Goal: Find contact information: Find contact information

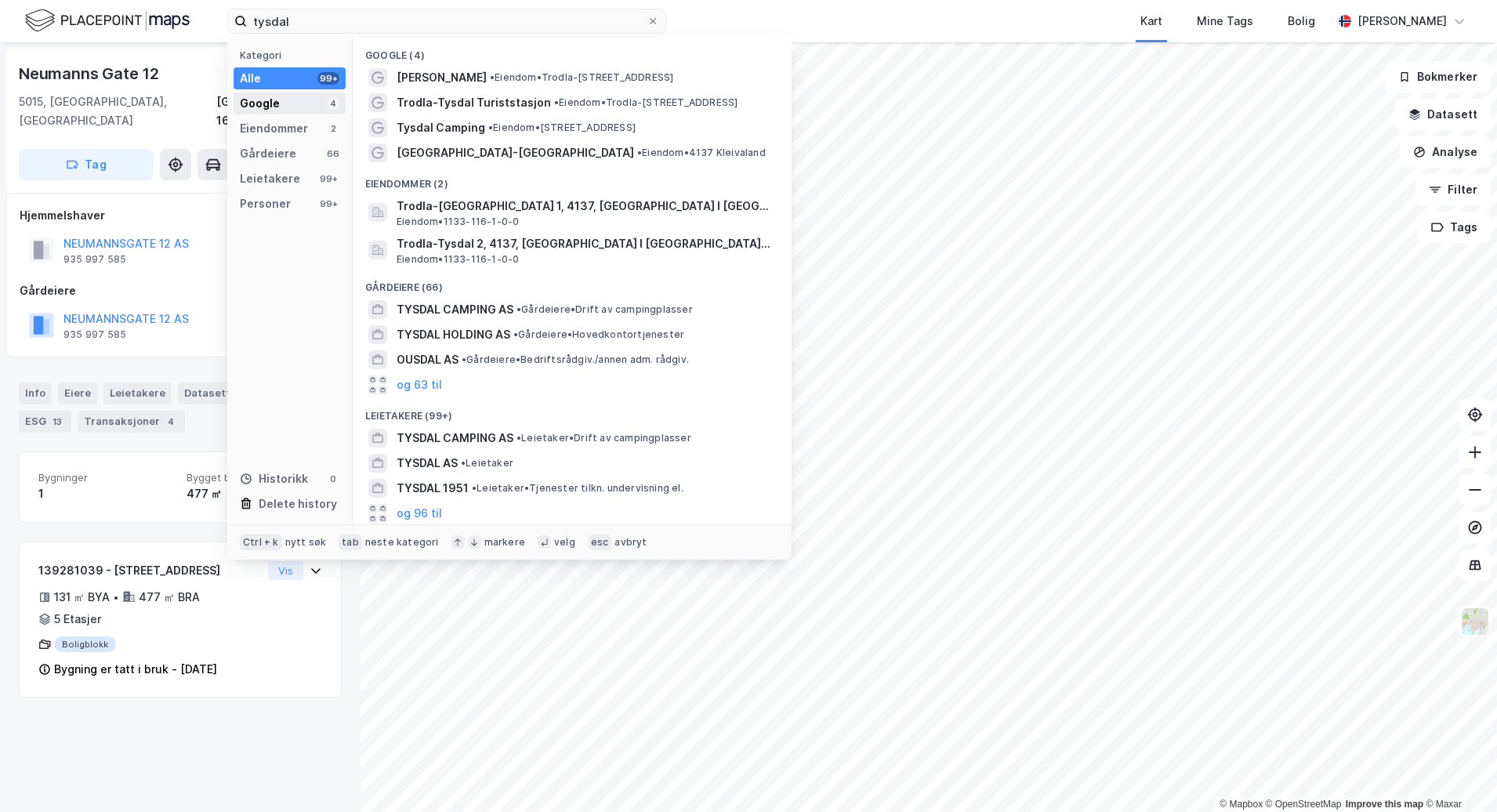
click at [312, 107] on div "Google 4" at bounding box center [289, 103] width 112 height 22
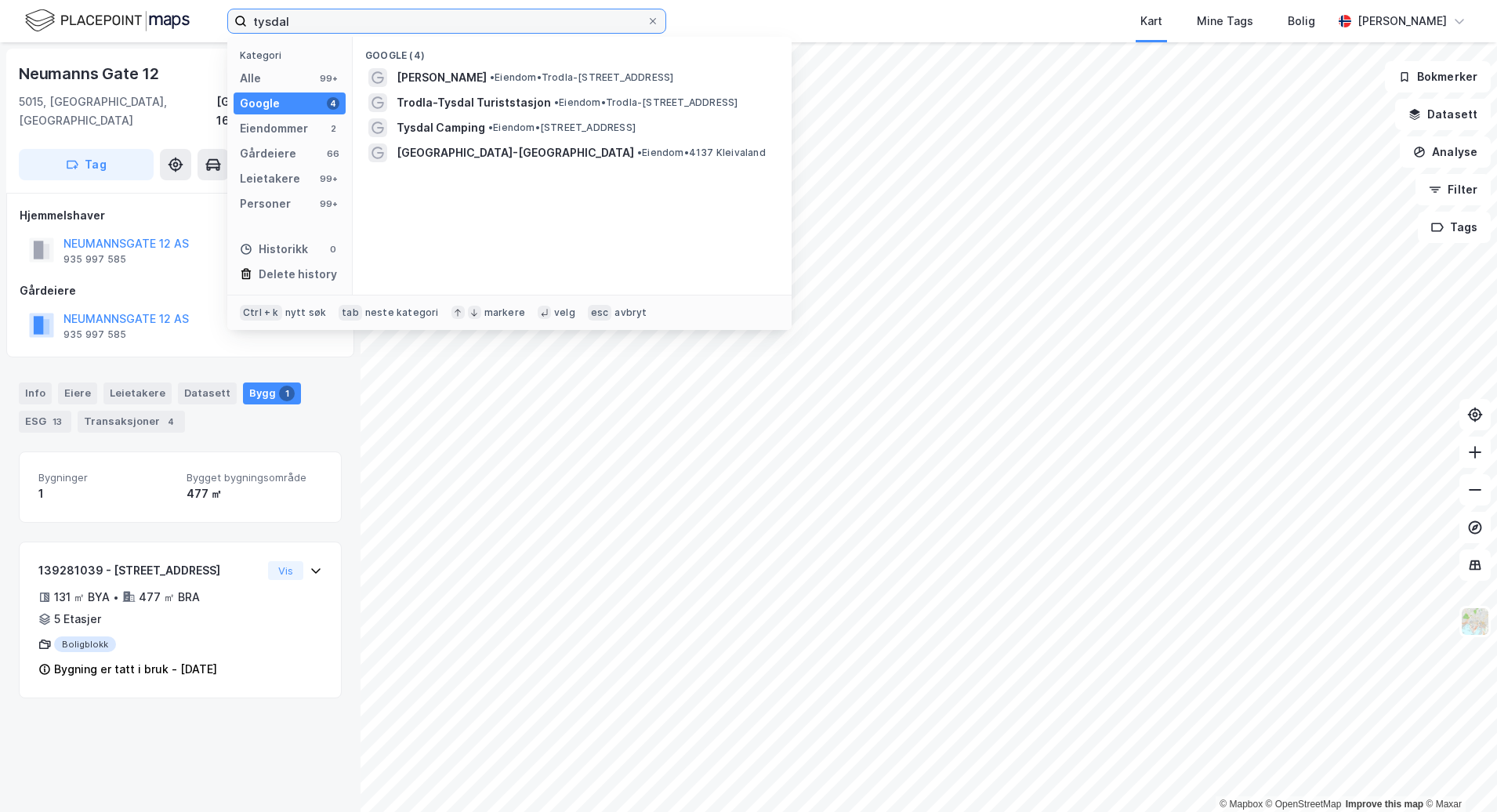
drag, startPoint x: 179, startPoint y: 23, endPoint x: 65, endPoint y: 16, distance: 114.2
click at [65, 16] on div "tysdal Kategori Alle 99+ Google 4 Eiendommer 2 Gårdeiere 66 Leietakere 99+ Pers…" at bounding box center [748, 21] width 1497 height 42
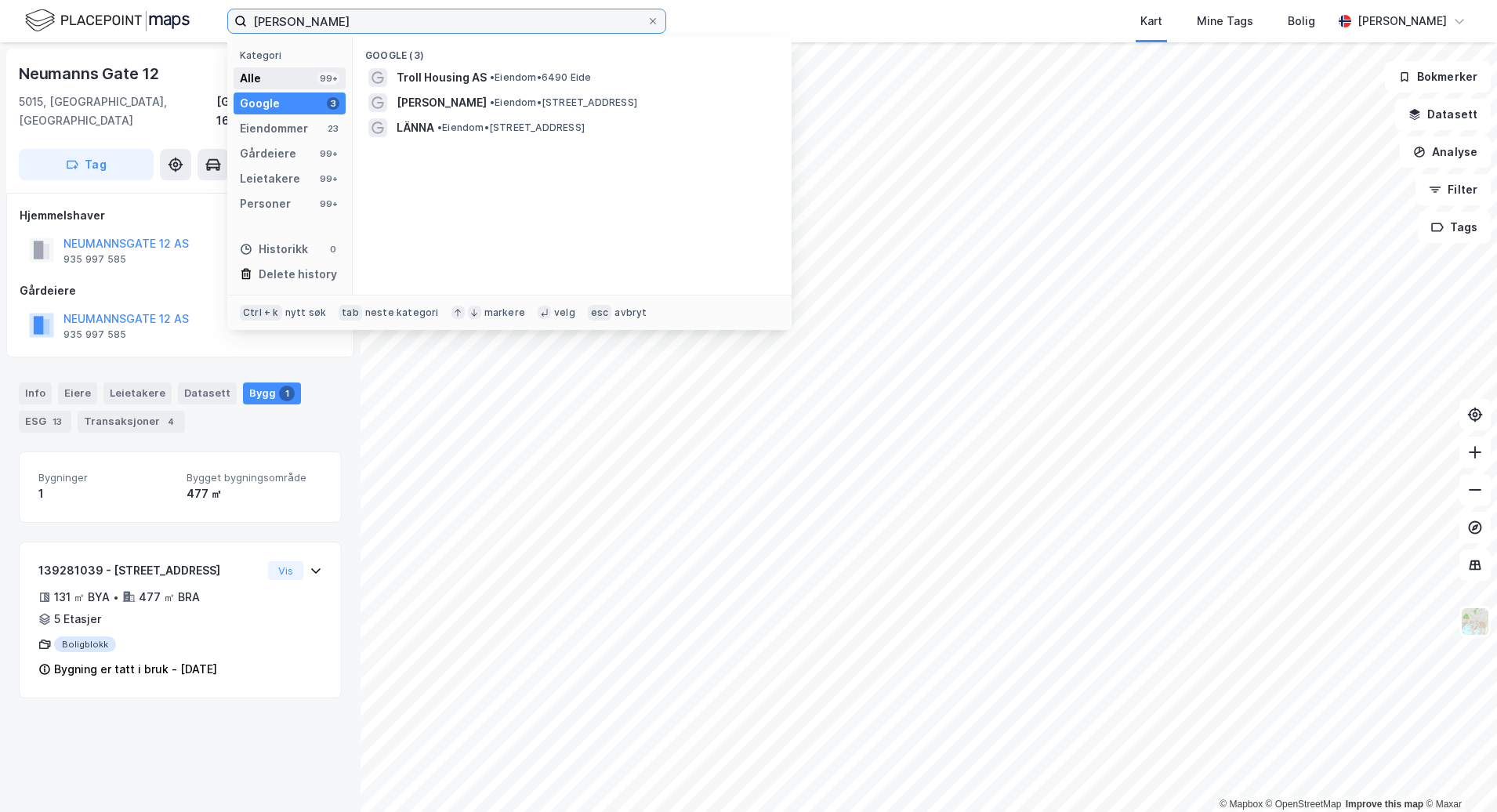
type input "[PERSON_NAME]"
click at [323, 76] on div "99+" at bounding box center [328, 78] width 22 height 12
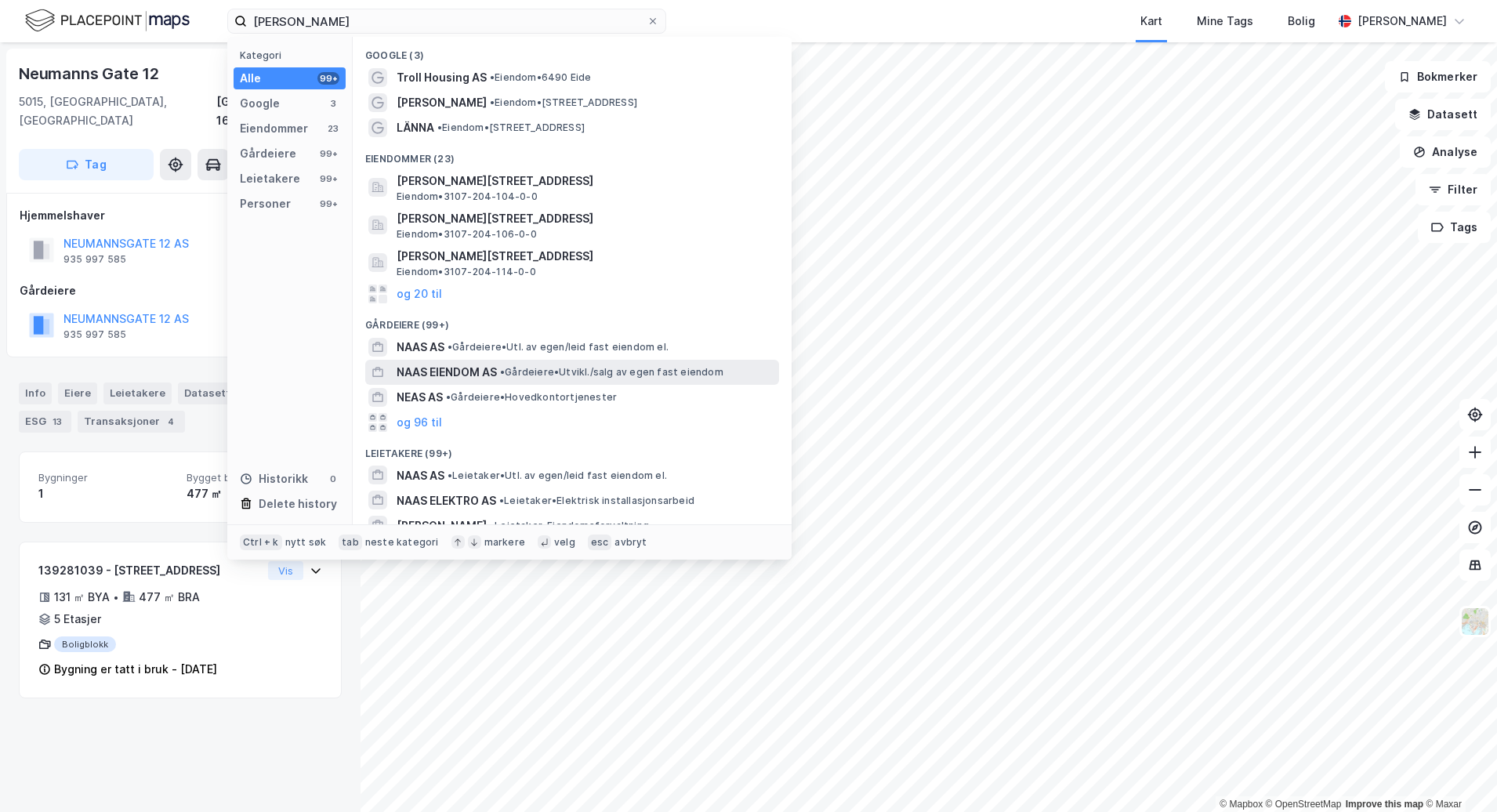
click at [689, 381] on div "NAAS EIENDOM AS • Gårdeiere • [GEOGRAPHIC_DATA]/salg av egen fast eiendom" at bounding box center [586, 372] width 379 height 19
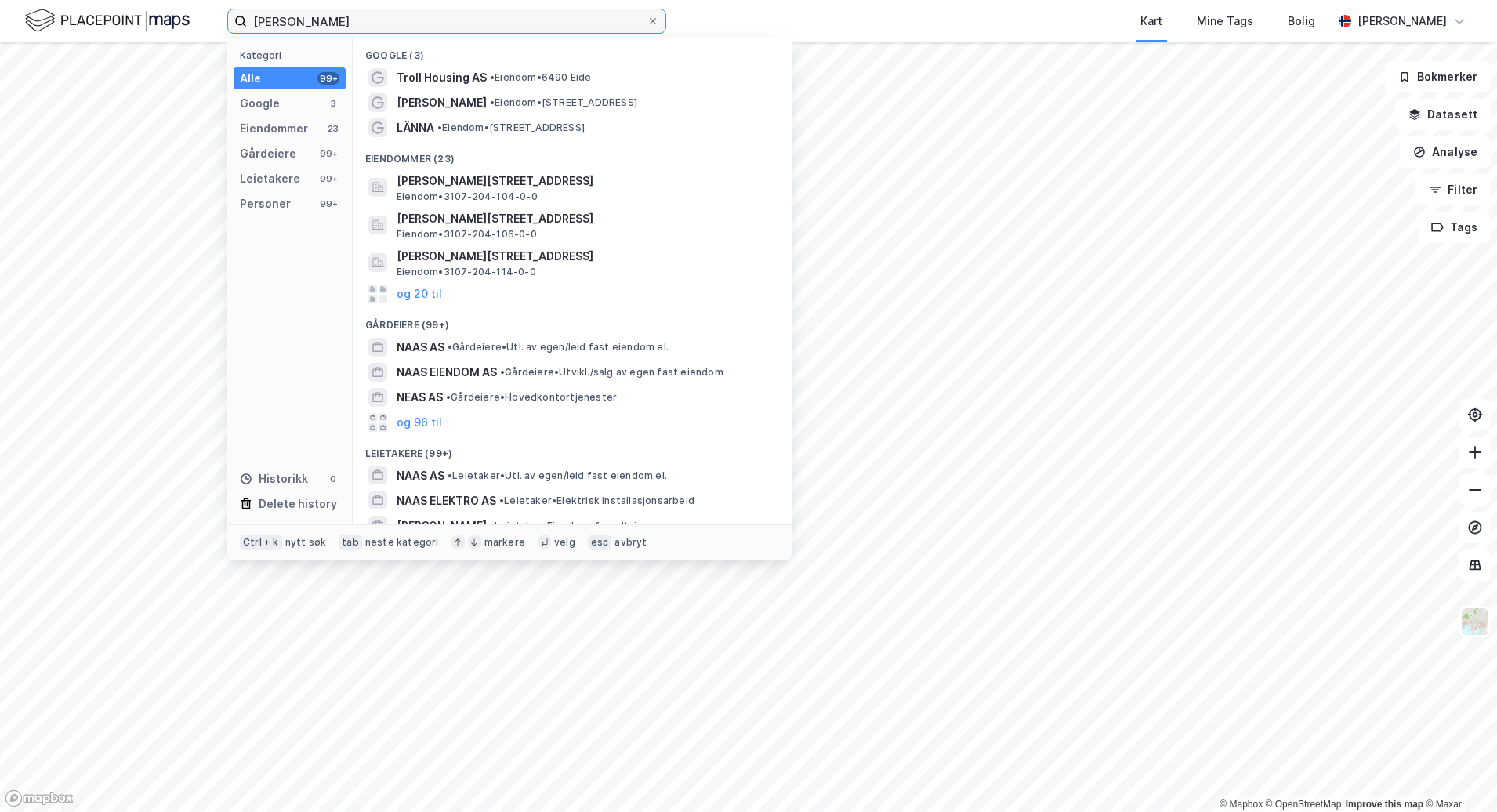
click at [329, 27] on input "[PERSON_NAME]" at bounding box center [446, 21] width 400 height 23
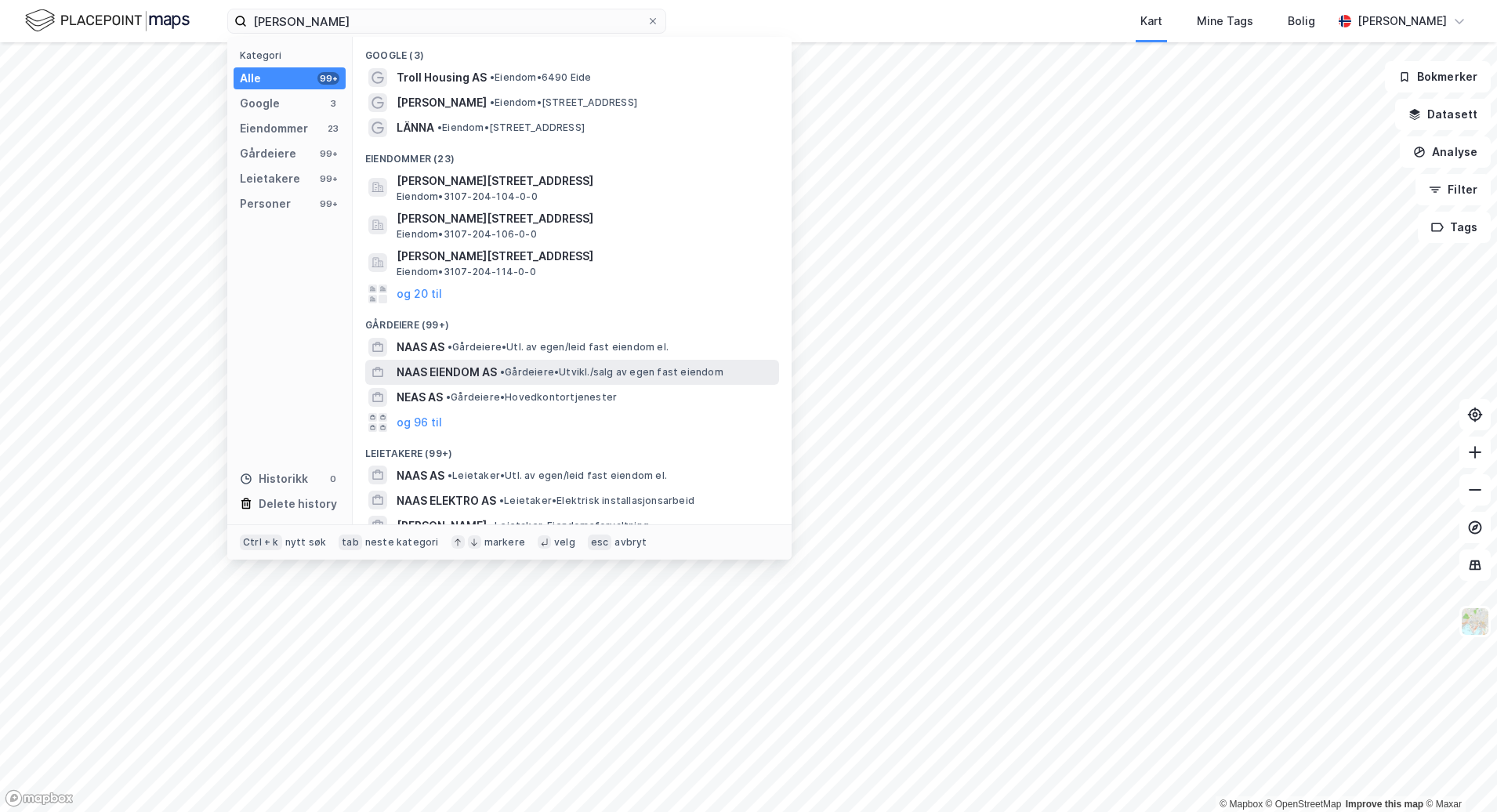
click at [540, 377] on span "• Gårdeiere • [GEOGRAPHIC_DATA]/salg av egen fast eiendom" at bounding box center [612, 372] width 224 height 12
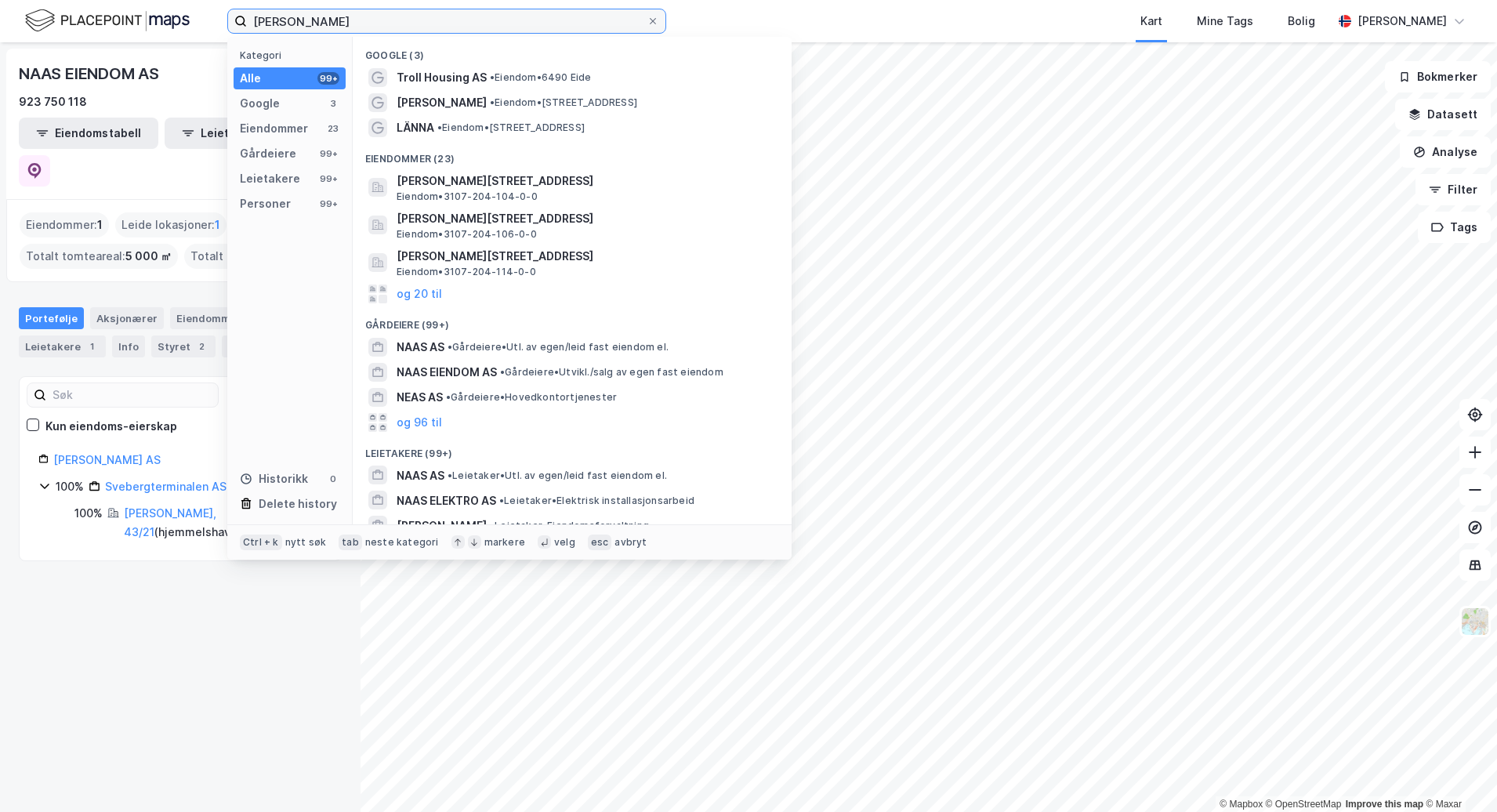
click at [323, 17] on input "[PERSON_NAME]" at bounding box center [446, 21] width 400 height 23
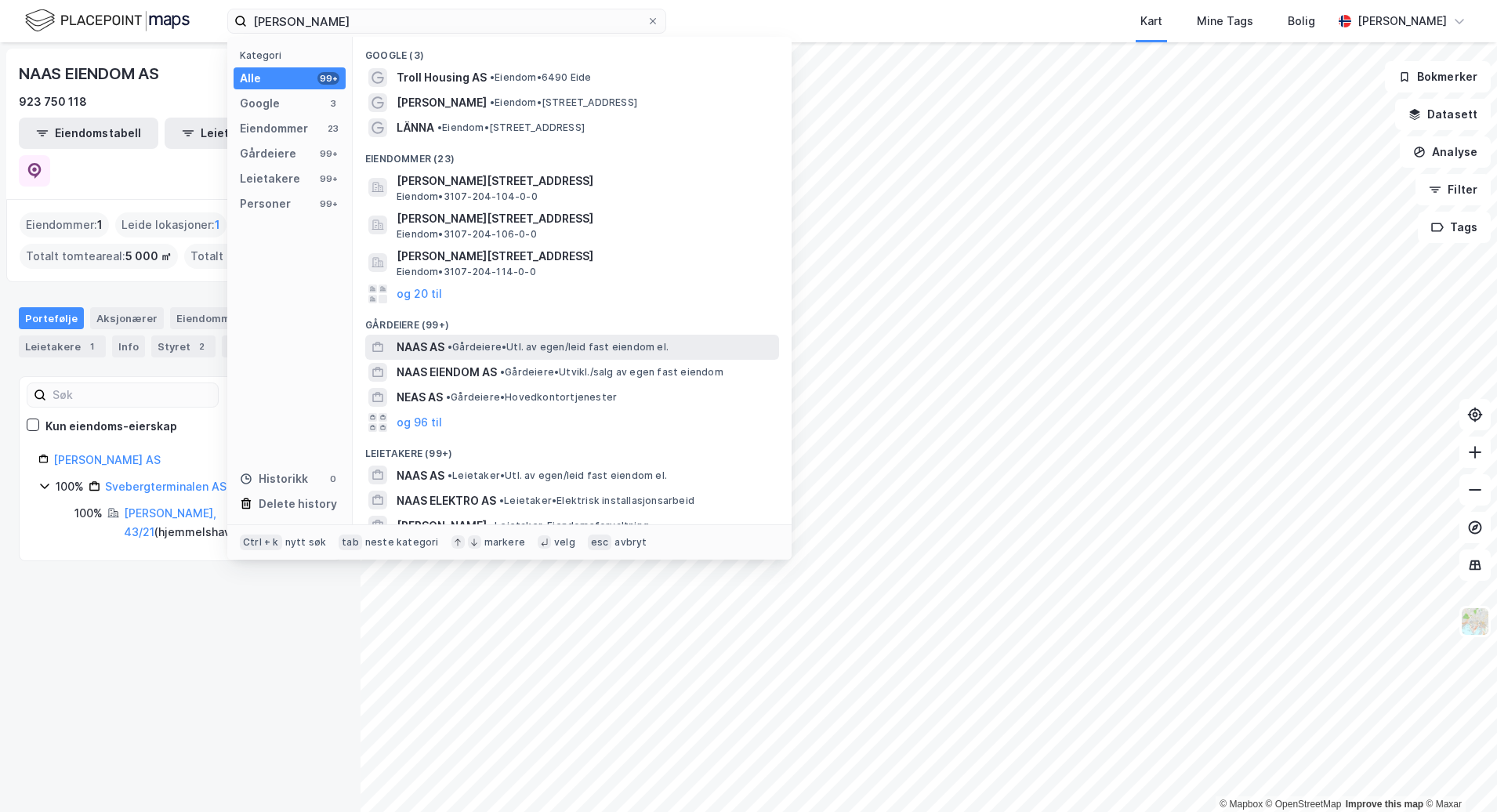
click at [488, 347] on span "• Gårdeiere • Utl. av egen/leid fast eiendom el." at bounding box center [558, 347] width 221 height 12
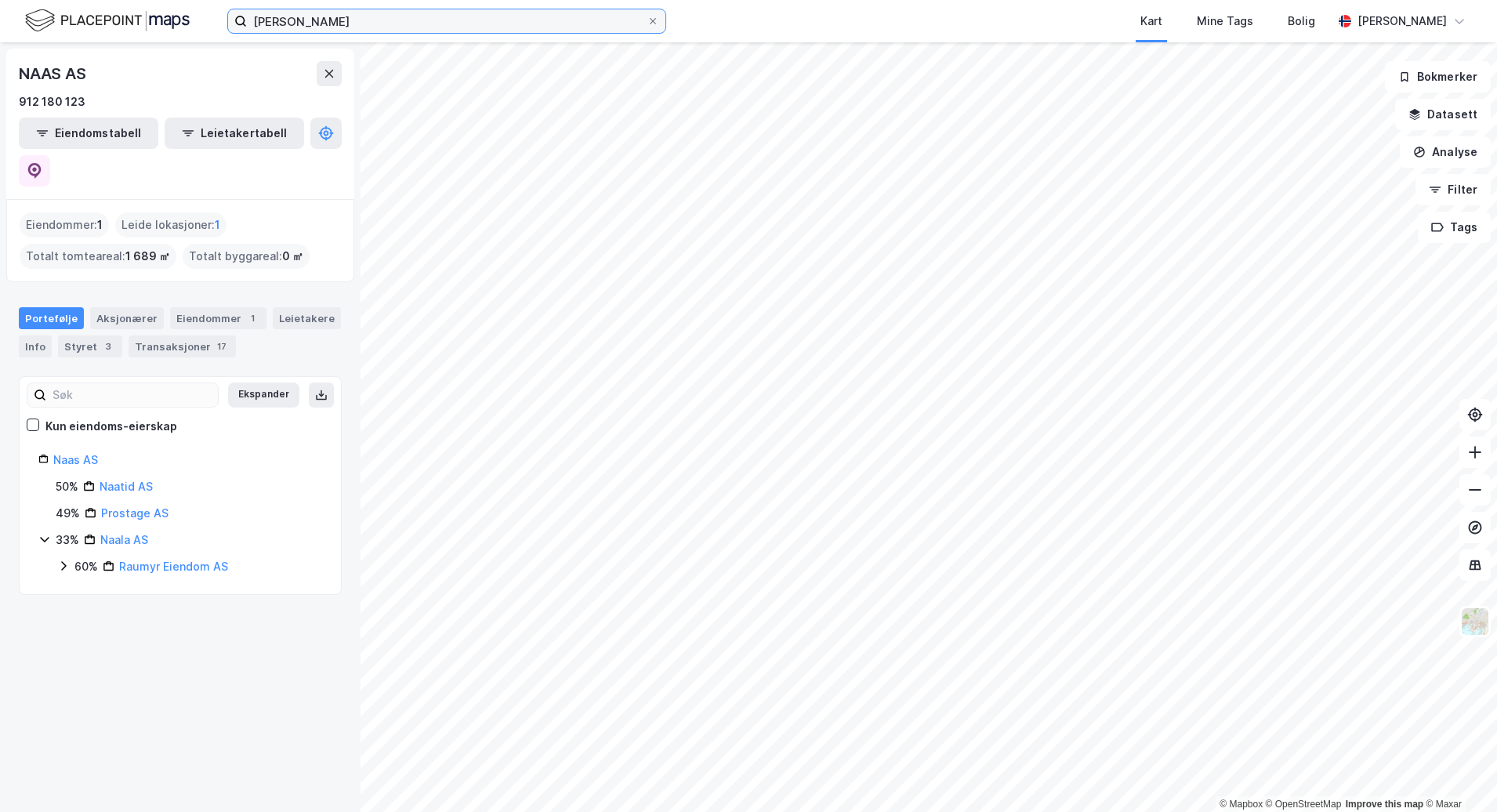
click at [359, 22] on input "[PERSON_NAME]" at bounding box center [446, 21] width 400 height 23
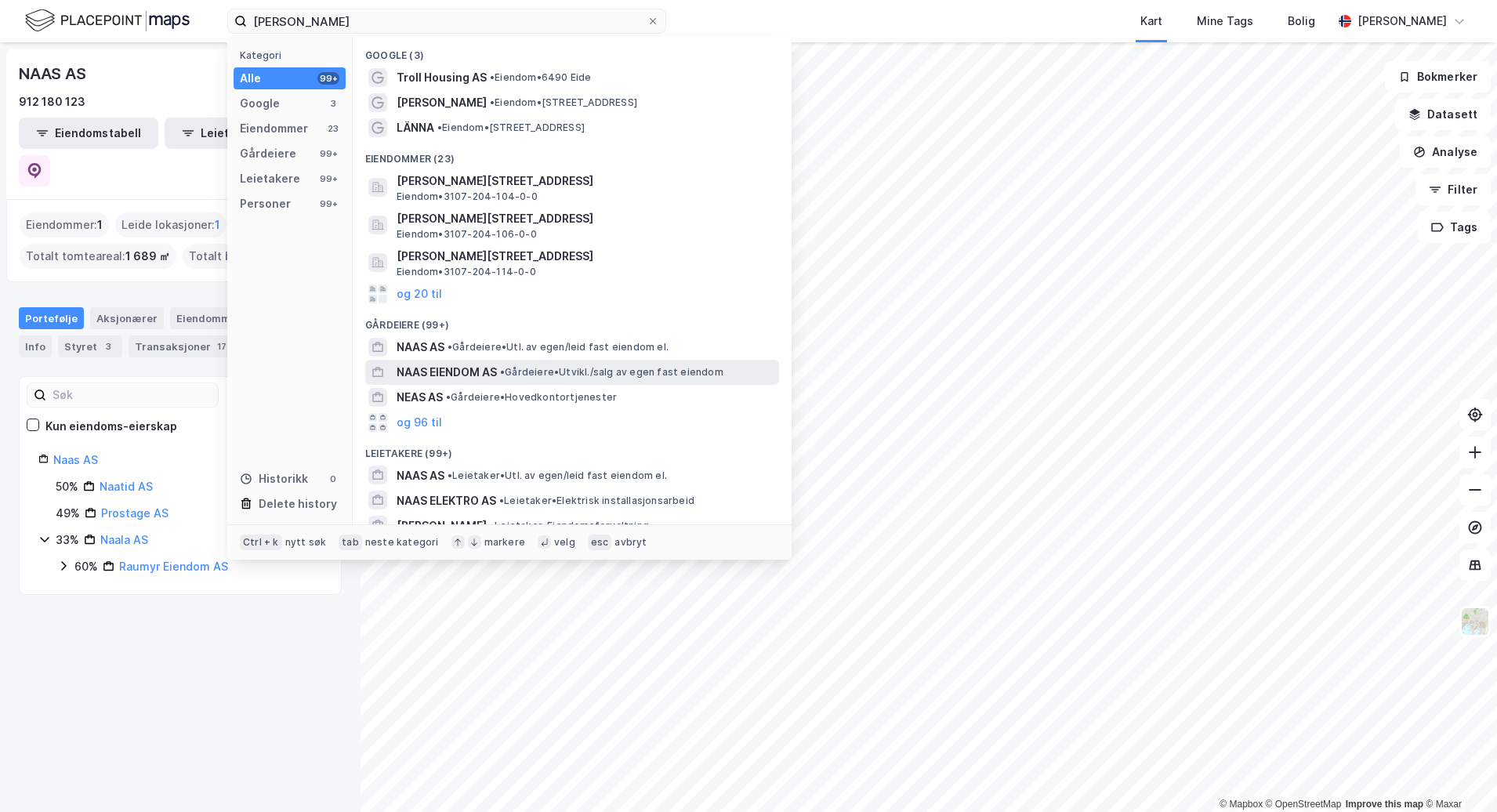
click at [564, 378] on div "NAAS EIENDOM AS • Gårdeiere • [GEOGRAPHIC_DATA]/salg av egen fast eiendom" at bounding box center [586, 372] width 379 height 19
